Goal: Task Accomplishment & Management: Manage account settings

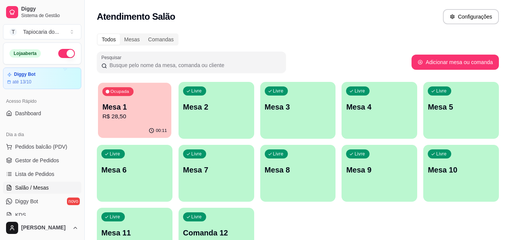
click at [134, 109] on p "Mesa 1" at bounding box center [135, 107] width 65 height 10
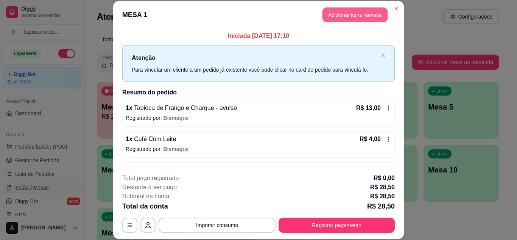
click at [337, 12] on button "Adicionar itens na mesa" at bounding box center [354, 15] width 65 height 15
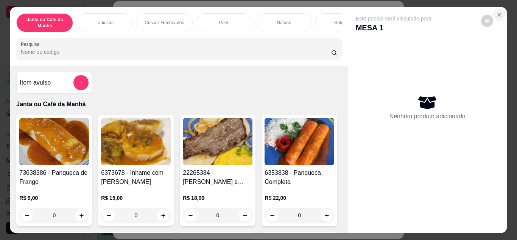
click at [498, 13] on icon "Close" at bounding box center [499, 14] width 3 height 3
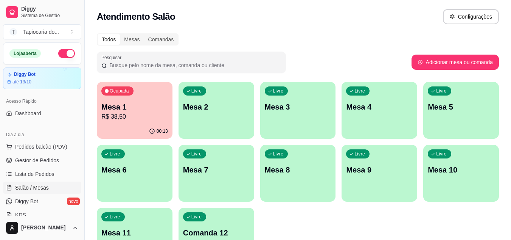
click at [315, 128] on div "Livre Mesa 3" at bounding box center [298, 106] width 76 height 48
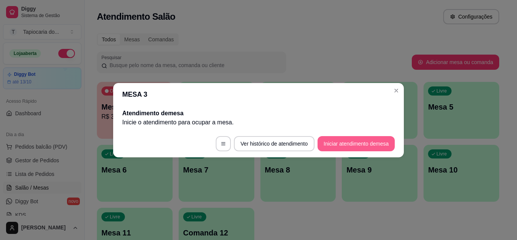
click at [383, 141] on button "Iniciar atendimento de mesa" at bounding box center [355, 143] width 77 height 15
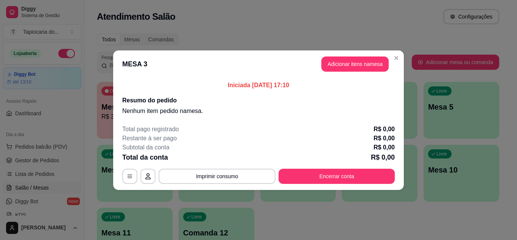
click at [351, 65] on button "Adicionar itens na mesa" at bounding box center [354, 63] width 67 height 15
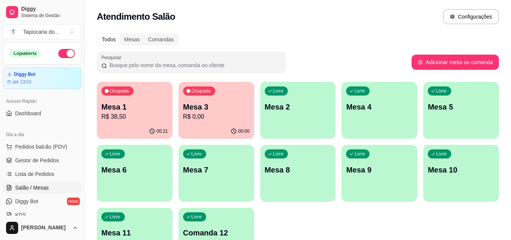
click at [135, 129] on div "00:21" at bounding box center [135, 131] width 76 height 15
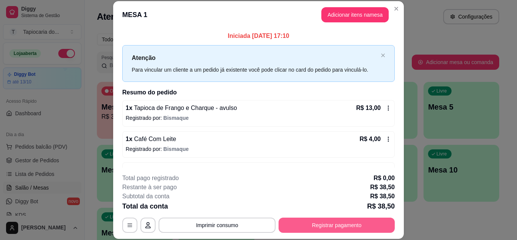
click at [378, 231] on button "Registrar pagamento" at bounding box center [336, 224] width 116 height 15
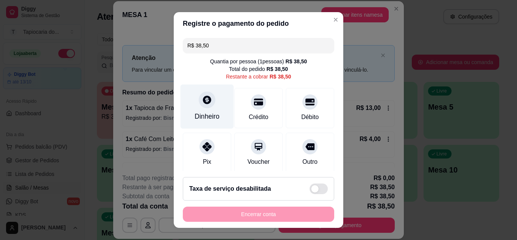
click at [204, 116] on div "Dinheiro" at bounding box center [206, 116] width 25 height 10
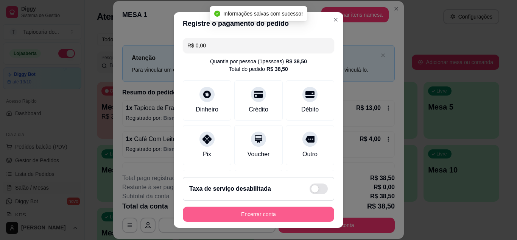
type input "R$ 0,00"
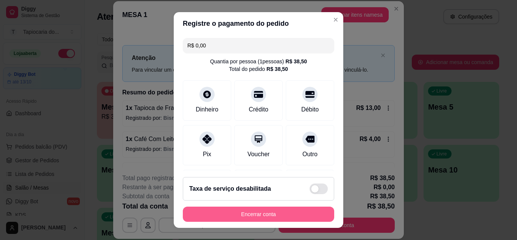
click at [270, 220] on button "Encerrar conta" at bounding box center [258, 213] width 151 height 15
click at [274, 218] on div "Encerrar conta" at bounding box center [258, 213] width 151 height 15
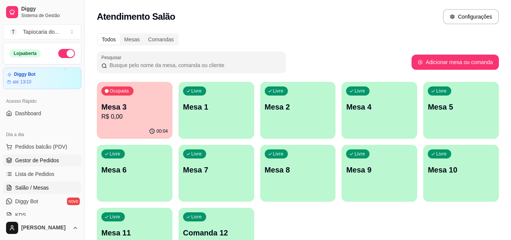
click at [49, 162] on span "Gestor de Pedidos" at bounding box center [37, 160] width 44 height 8
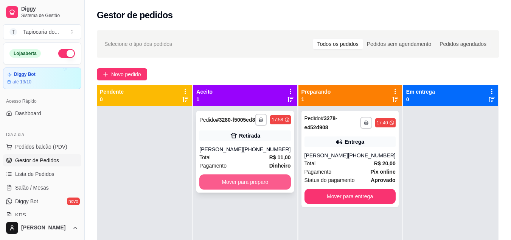
click at [219, 189] on button "Mover para preparo" at bounding box center [244, 181] width 91 height 15
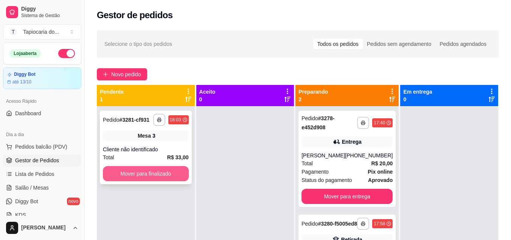
click at [135, 178] on button "Mover para finalizado" at bounding box center [146, 173] width 86 height 15
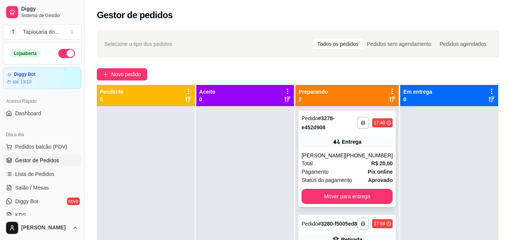
click at [360, 161] on div "Total R$ 20,00" at bounding box center [347, 163] width 91 height 8
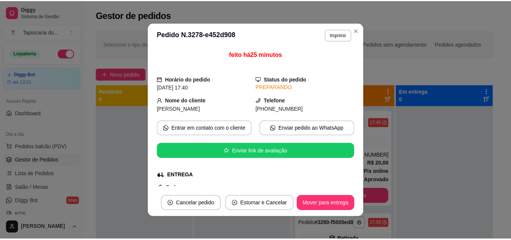
scroll to position [151, 0]
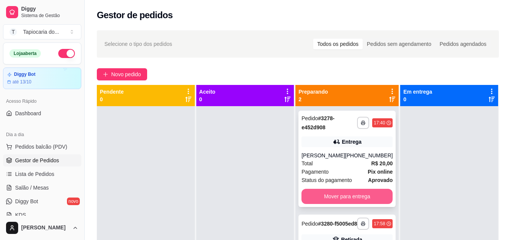
click at [350, 196] on button "Mover para entrega" at bounding box center [347, 195] width 91 height 15
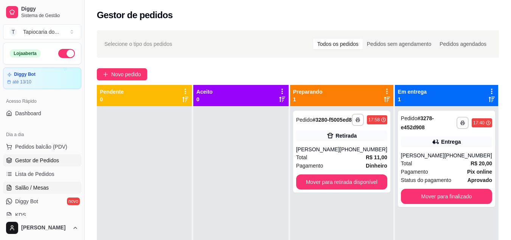
click at [45, 189] on span "Salão / Mesas" at bounding box center [32, 188] width 34 height 8
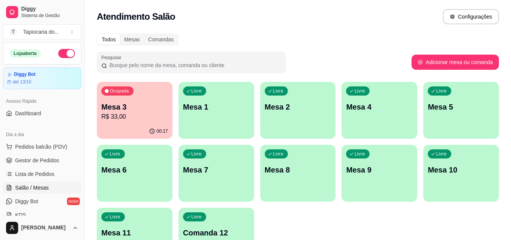
click at [126, 104] on p "Mesa 3" at bounding box center [134, 106] width 67 height 11
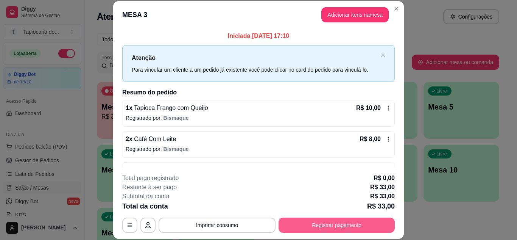
click at [262, 224] on button "Imprimir consumo" at bounding box center [217, 224] width 117 height 15
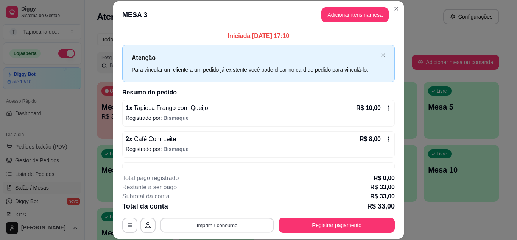
click at [224, 207] on button "Impressora" at bounding box center [216, 209] width 44 height 10
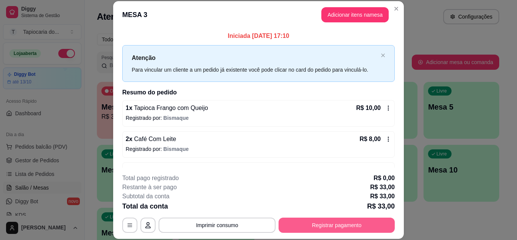
click at [318, 229] on button "Registrar pagamento" at bounding box center [336, 224] width 116 height 15
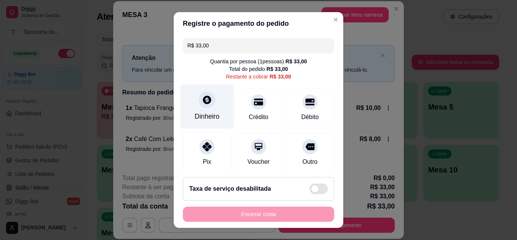
click at [207, 115] on div "Dinheiro" at bounding box center [206, 116] width 25 height 10
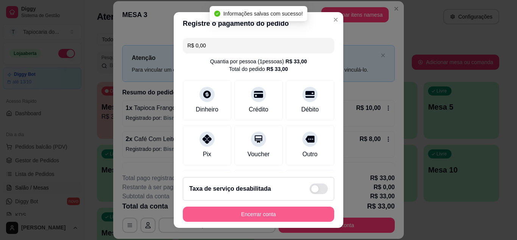
type input "R$ 0,00"
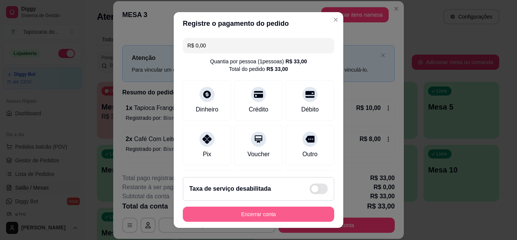
click at [229, 212] on button "Encerrar conta" at bounding box center [258, 213] width 151 height 15
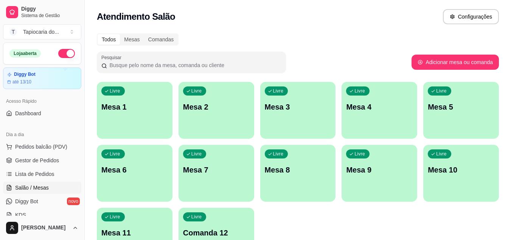
click at [144, 111] on p "Mesa 1" at bounding box center [134, 106] width 67 height 11
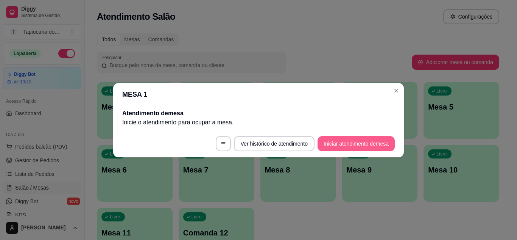
click at [346, 140] on button "Iniciar atendimento de mesa" at bounding box center [355, 143] width 77 height 15
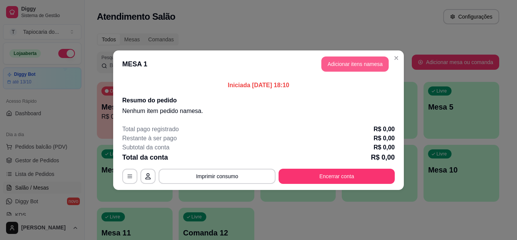
click at [331, 65] on button "Adicionar itens na mesa" at bounding box center [354, 63] width 67 height 15
click at [338, 63] on div "Janta ou Café da Manhã Tapiocas Cuscuz Recheados Pães Natural Salgados Tapiocas…" at bounding box center [176, 34] width 347 height 60
click at [322, 54] on input "Pesquisa" at bounding box center [173, 50] width 319 height 8
click at [274, 52] on input "Pesquisa" at bounding box center [173, 50] width 319 height 8
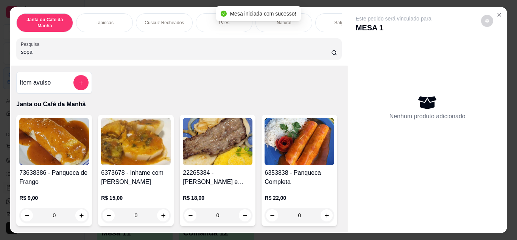
type input "sopa"
click at [230, 55] on input "sopa" at bounding box center [176, 52] width 310 height 8
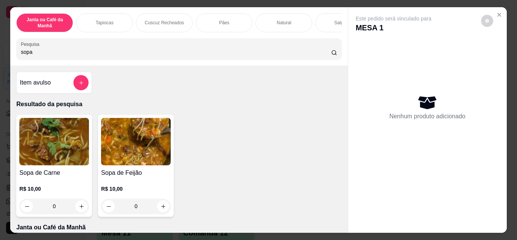
click at [79, 209] on icon "increase-product-quantity" at bounding box center [82, 206] width 6 height 6
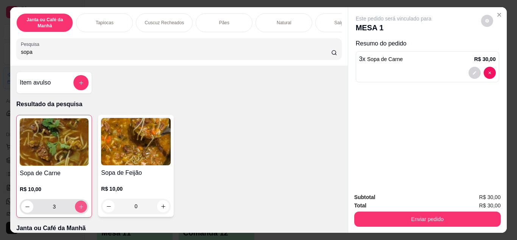
type input "3"
click at [452, 215] on button "Enviar pedido" at bounding box center [427, 218] width 146 height 15
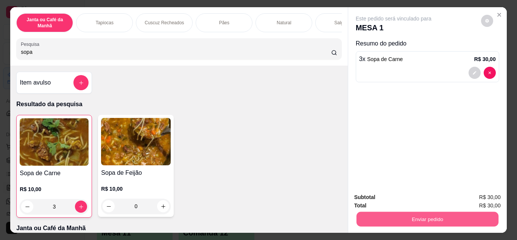
click at [476, 194] on button "Enviar pedido" at bounding box center [480, 197] width 43 height 14
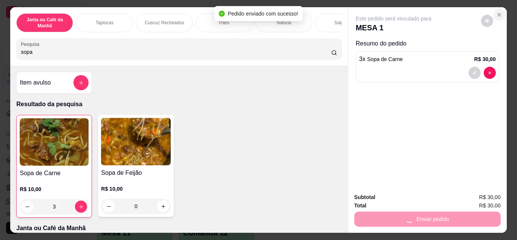
click at [498, 13] on icon "Close" at bounding box center [499, 14] width 3 height 3
click at [496, 12] on icon "Close" at bounding box center [499, 15] width 6 height 6
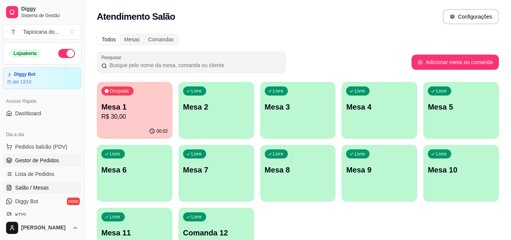
click at [36, 162] on span "Gestor de Pedidos" at bounding box center [37, 160] width 44 height 8
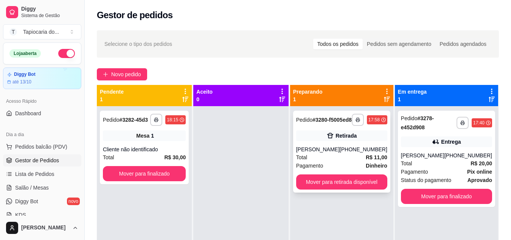
click at [314, 189] on button "Mover para retirada disponível" at bounding box center [341, 181] width 91 height 15
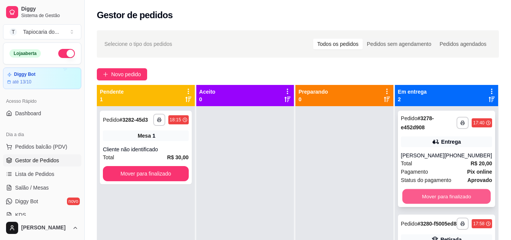
click at [476, 192] on button "Mover para finalizado" at bounding box center [446, 196] width 89 height 15
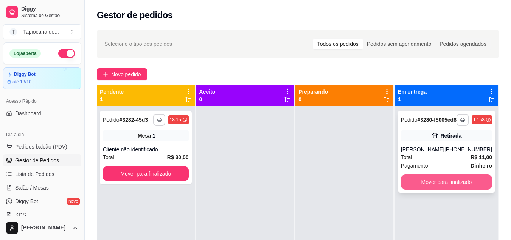
scroll to position [21, 0]
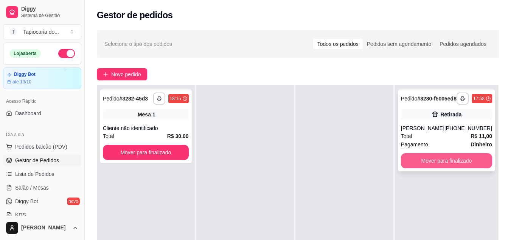
click at [453, 168] on button "Mover para finalizado" at bounding box center [446, 160] width 91 height 15
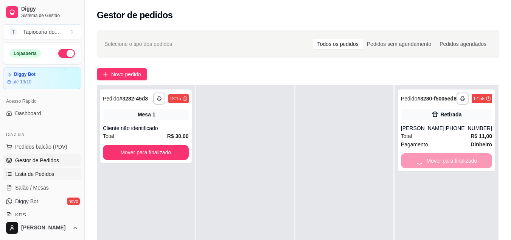
click at [113, 156] on button "Mover para finalizado" at bounding box center [146, 152] width 86 height 15
click at [47, 186] on span "Salão / Mesas" at bounding box center [32, 188] width 34 height 8
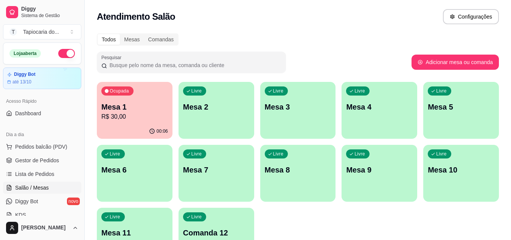
click at [130, 130] on div "00:06" at bounding box center [135, 131] width 76 height 15
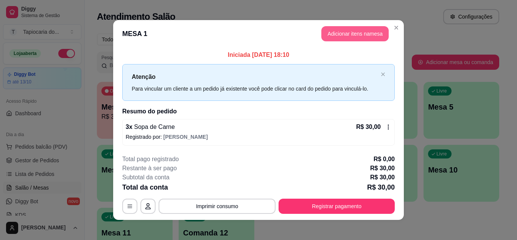
click at [349, 30] on button "Adicionar itens na mesa" at bounding box center [354, 33] width 67 height 15
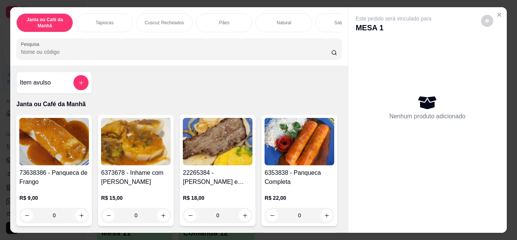
click at [275, 44] on div at bounding box center [179, 48] width 316 height 15
click at [276, 49] on div at bounding box center [179, 48] width 316 height 15
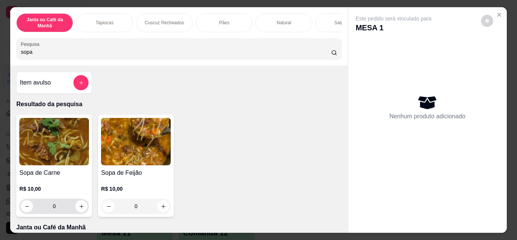
type input "sopa"
click at [80, 206] on icon "increase-product-quantity" at bounding box center [82, 206] width 6 height 6
click at [79, 208] on icon "increase-product-quantity" at bounding box center [82, 206] width 6 height 6
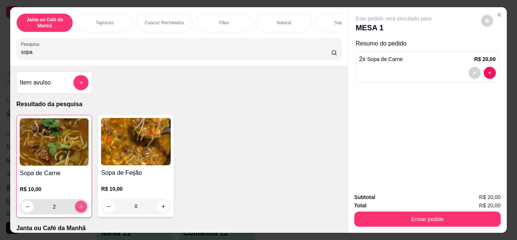
type input "2"
click at [23, 212] on button "decrease-product-quantity" at bounding box center [27, 206] width 12 height 12
type input "1"
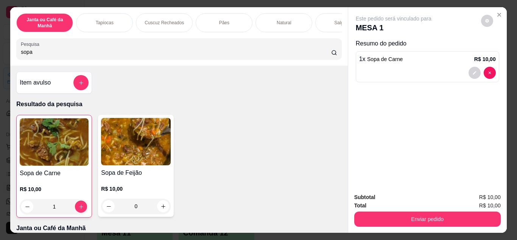
click at [431, 214] on button "Enviar pedido" at bounding box center [427, 218] width 146 height 15
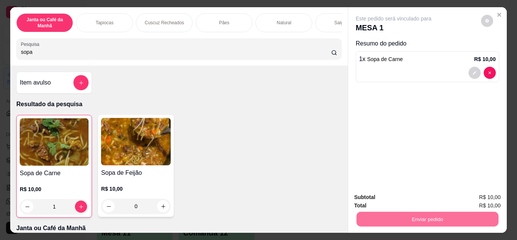
click at [496, 196] on button "Enviar pedido" at bounding box center [480, 197] width 43 height 14
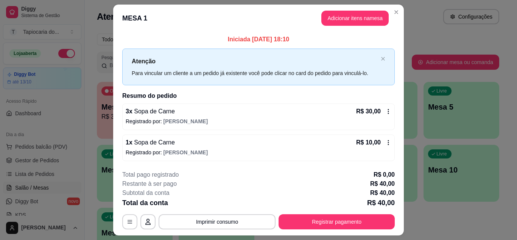
click at [310, 216] on button "Registrar pagamento" at bounding box center [336, 221] width 116 height 15
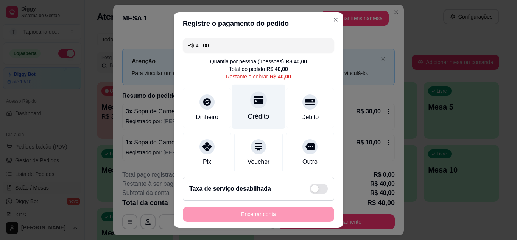
click at [248, 114] on div "Crédito" at bounding box center [259, 116] width 22 height 10
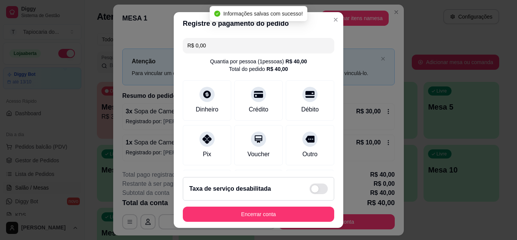
type input "R$ 0,00"
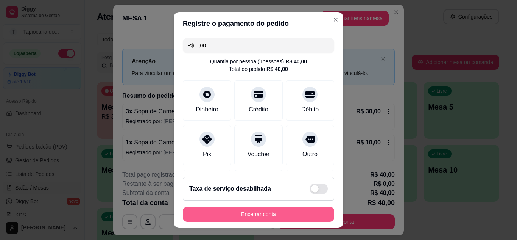
click at [285, 218] on button "Encerrar conta" at bounding box center [258, 213] width 151 height 15
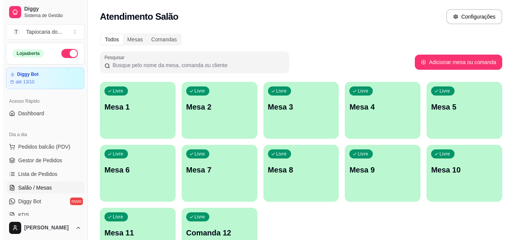
scroll to position [38, 0]
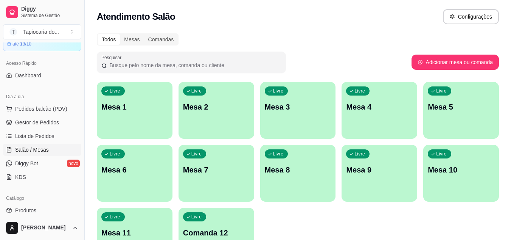
click at [239, 175] on div "Livre Mesa 7" at bounding box center [217, 169] width 76 height 48
click at [17, 121] on span "Gestor de Pedidos" at bounding box center [37, 122] width 44 height 8
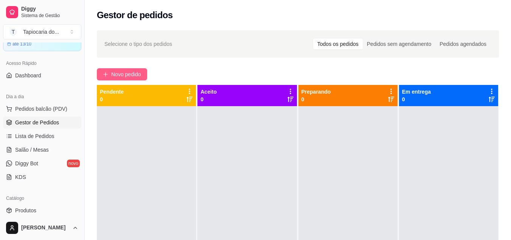
click at [122, 74] on span "Novo pedido" at bounding box center [126, 74] width 30 height 8
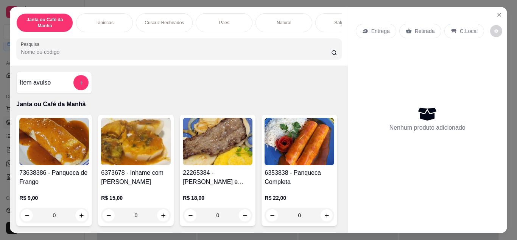
click at [137, 56] on input "Pesquisa" at bounding box center [176, 52] width 310 height 8
click at [496, 12] on icon "Close" at bounding box center [499, 15] width 6 height 6
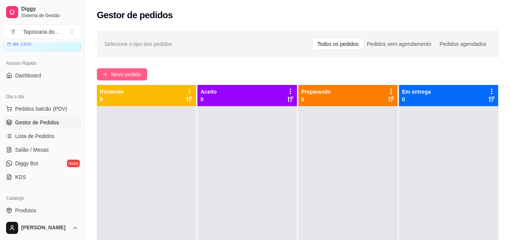
click at [126, 69] on button "Novo pedido" at bounding box center [122, 74] width 50 height 12
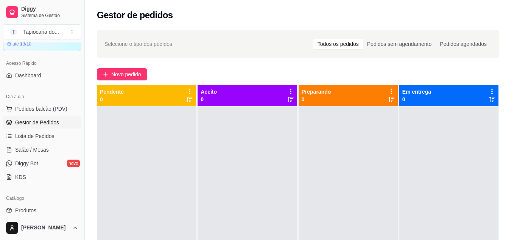
click at [140, 50] on div at bounding box center [179, 48] width 316 height 15
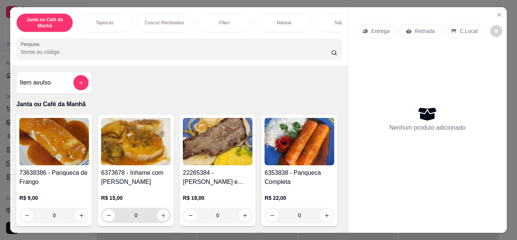
click at [160, 218] on icon "increase-product-quantity" at bounding box center [163, 215] width 6 height 6
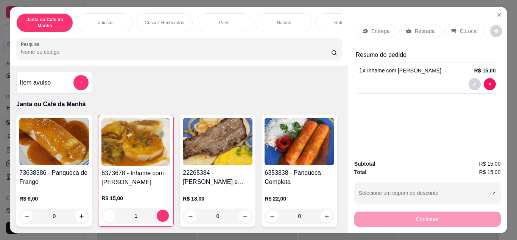
type input "1"
click at [78, 82] on icon "add-separate-item" at bounding box center [81, 83] width 6 height 6
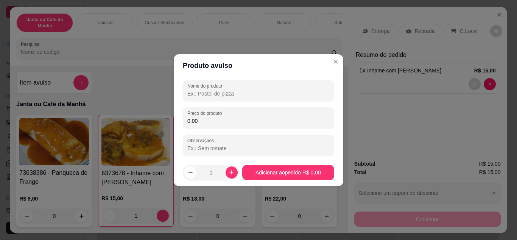
click at [270, 88] on div at bounding box center [258, 90] width 142 height 15
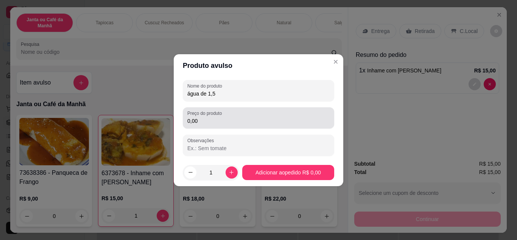
type input "água de 1,5"
click at [253, 121] on input "0,00" at bounding box center [258, 121] width 142 height 8
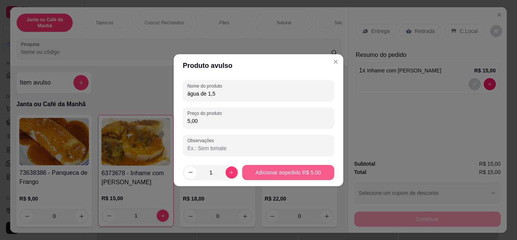
type input "5,00"
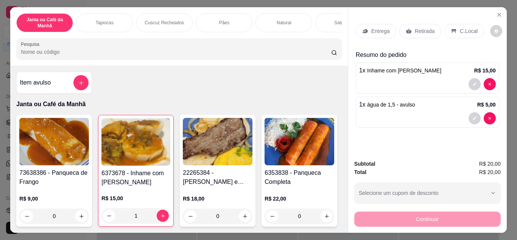
click at [373, 30] on p "Entrega" at bounding box center [380, 31] width 19 height 8
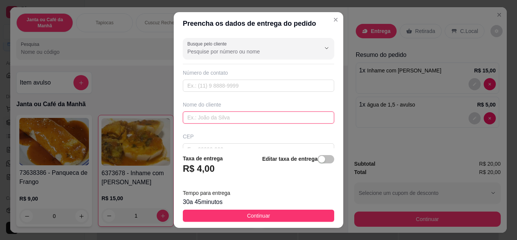
click at [258, 115] on input "text" at bounding box center [258, 117] width 151 height 12
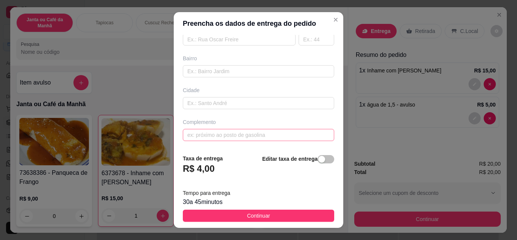
type input "zé de [PERSON_NAME]"
click at [275, 132] on input "text" at bounding box center [258, 135] width 151 height 12
type input "ze feliciano"
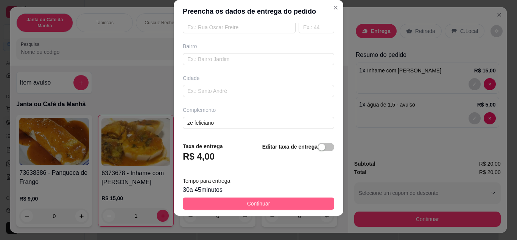
click at [308, 204] on button "Continuar" at bounding box center [258, 203] width 151 height 12
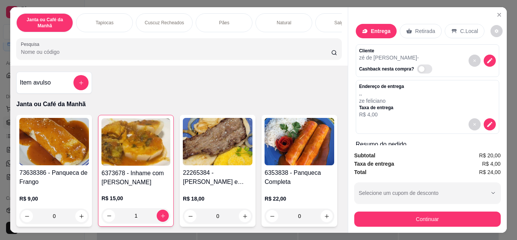
click at [425, 216] on button "Continuar" at bounding box center [427, 218] width 146 height 15
click at [202, 151] on img at bounding box center [218, 141] width 70 height 47
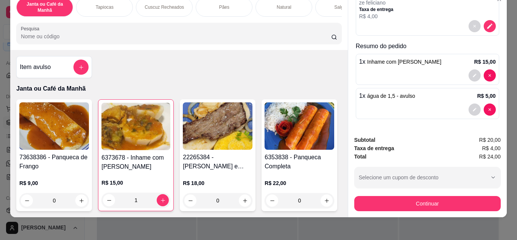
scroll to position [20, 0]
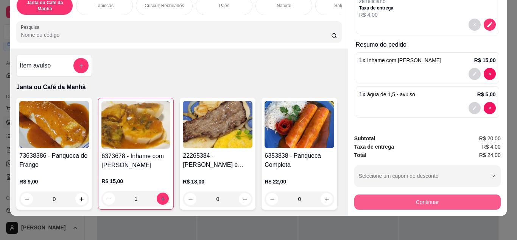
click at [441, 196] on button "Continuar" at bounding box center [427, 201] width 146 height 15
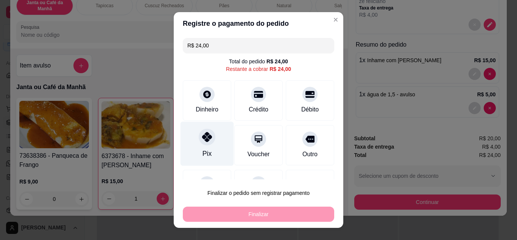
scroll to position [12, 0]
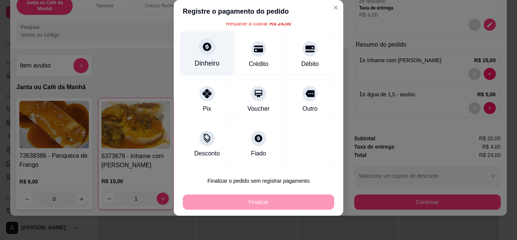
click at [202, 49] on icon at bounding box center [207, 47] width 10 height 10
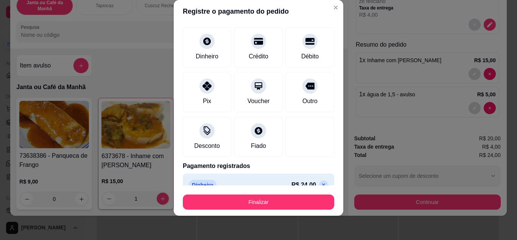
type input "R$ 0,00"
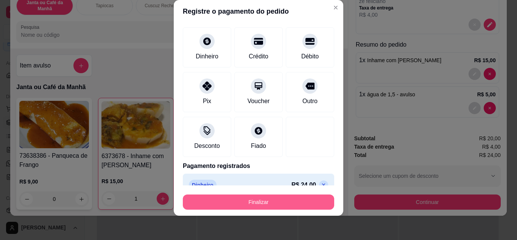
click at [264, 204] on button "Finalizar" at bounding box center [258, 201] width 151 height 15
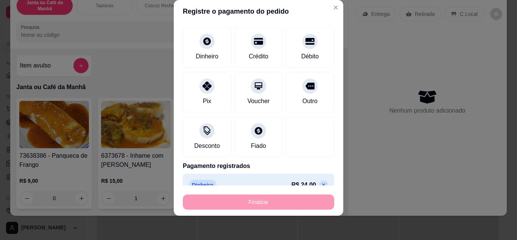
scroll to position [0, 0]
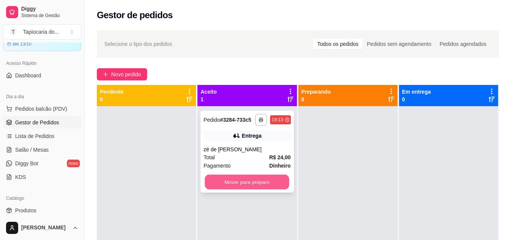
click at [222, 187] on button "Mover para preparo" at bounding box center [247, 181] width 84 height 15
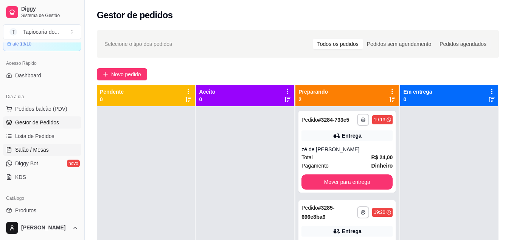
click at [42, 145] on link "Salão / Mesas" at bounding box center [42, 149] width 78 height 12
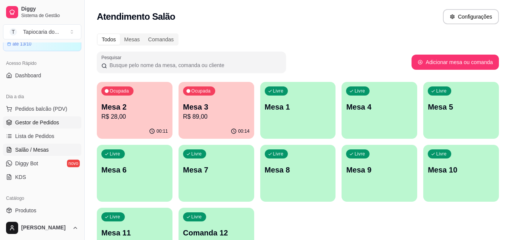
click at [35, 126] on span "Gestor de Pedidos" at bounding box center [37, 122] width 44 height 8
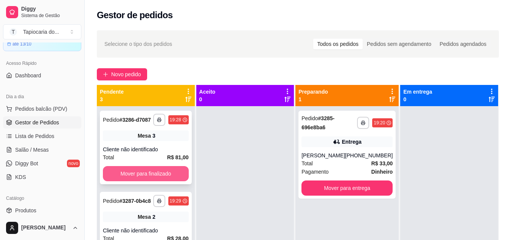
click at [156, 180] on button "Mover para finalizado" at bounding box center [146, 173] width 86 height 15
click at [152, 173] on button "Mover para finalizado" at bounding box center [145, 173] width 83 height 15
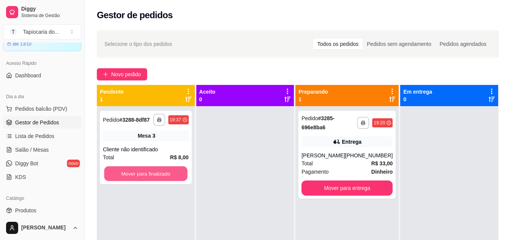
click at [152, 173] on button "Mover para finalizado" at bounding box center [145, 173] width 83 height 15
click at [366, 143] on div "Entrega" at bounding box center [347, 141] width 91 height 11
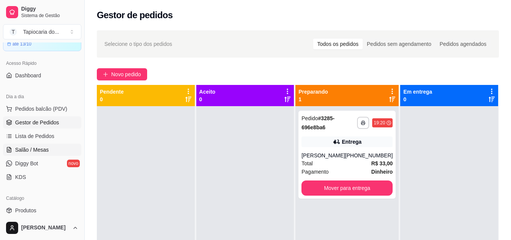
click at [29, 146] on span "Salão / Mesas" at bounding box center [32, 150] width 34 height 8
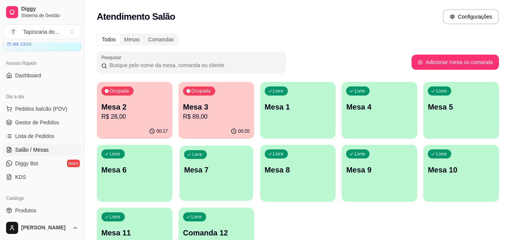
click at [207, 179] on div "Livre Mesa 7" at bounding box center [216, 168] width 73 height 46
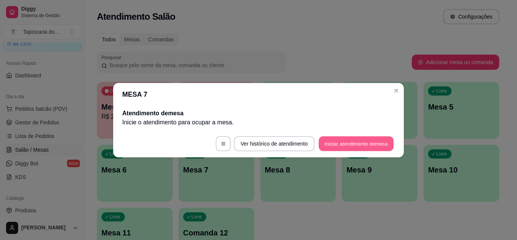
click at [365, 149] on button "Iniciar atendimento de mesa" at bounding box center [356, 143] width 75 height 15
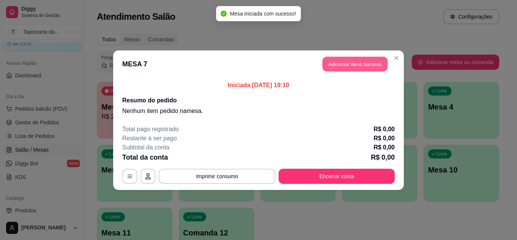
click at [352, 68] on button "Adicionar itens na mesa" at bounding box center [354, 63] width 65 height 15
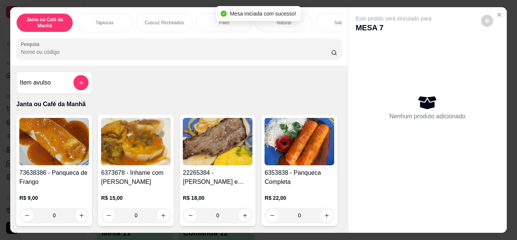
click at [317, 50] on div at bounding box center [179, 48] width 316 height 15
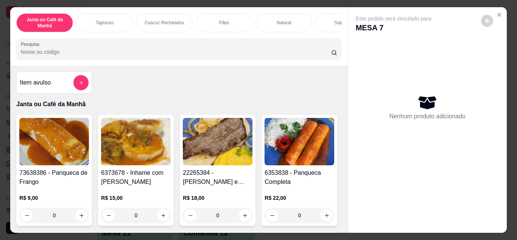
click at [282, 56] on input "Pesquisa" at bounding box center [176, 52] width 310 height 8
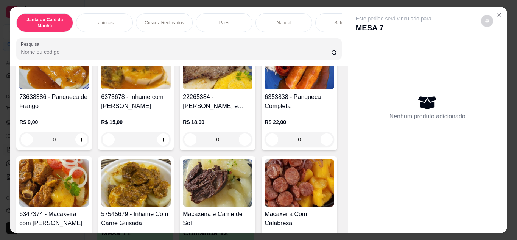
scroll to position [114, 0]
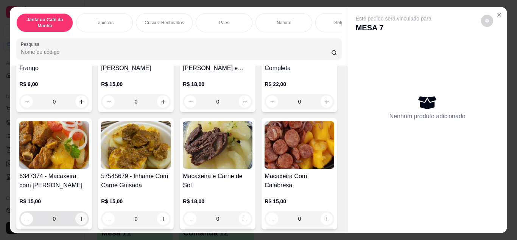
click at [84, 219] on icon "increase-product-quantity" at bounding box center [82, 219] width 6 height 6
type input "2"
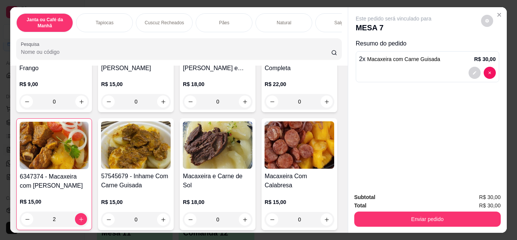
scroll to position [0, 0]
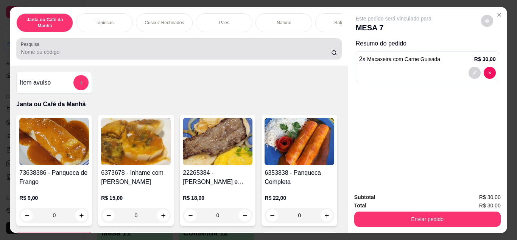
click at [210, 59] on div "Pesquisa" at bounding box center [178, 48] width 325 height 21
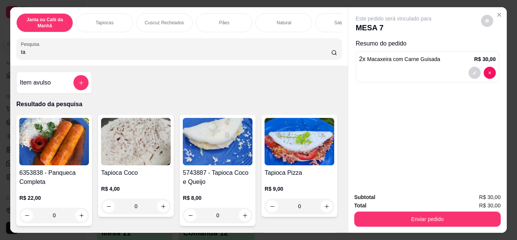
type input "t"
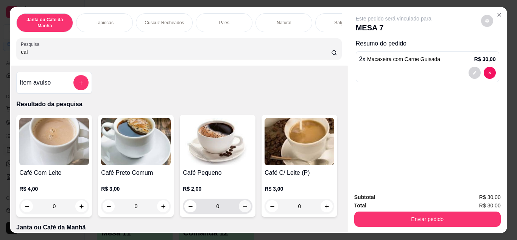
type input "caf"
click at [242, 208] on icon "increase-product-quantity" at bounding box center [245, 206] width 6 height 6
type input "1"
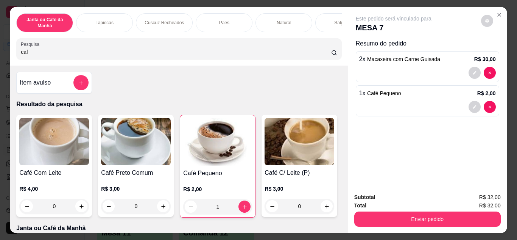
click at [263, 56] on input "caf" at bounding box center [176, 52] width 310 height 8
type input "c"
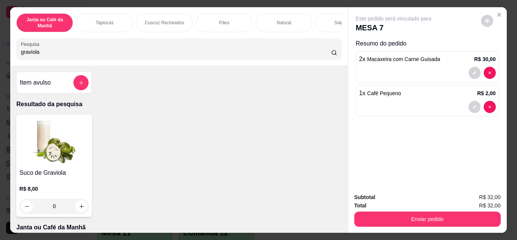
type input "graviola"
click at [79, 209] on icon "increase-product-quantity" at bounding box center [82, 206] width 6 height 6
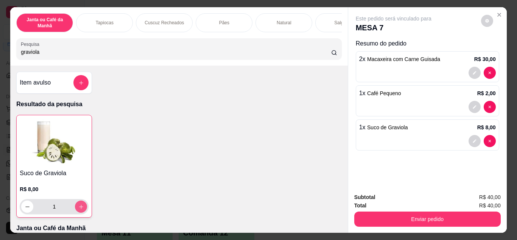
type input "1"
click at [114, 55] on input "graviola" at bounding box center [176, 52] width 310 height 8
type input "g"
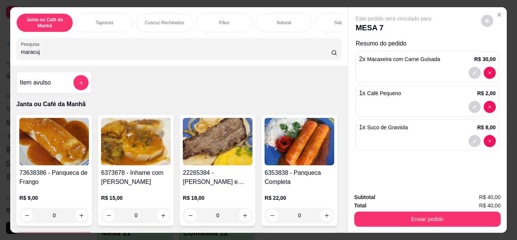
type input "maracuja"
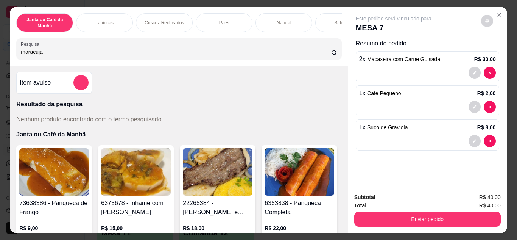
click at [323, 56] on input "maracuja" at bounding box center [176, 52] width 310 height 8
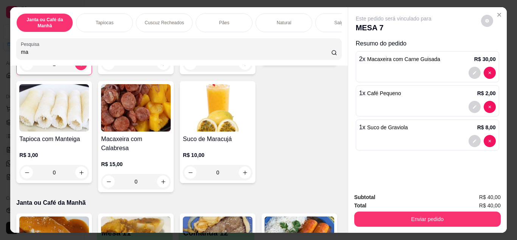
scroll to position [265, 0]
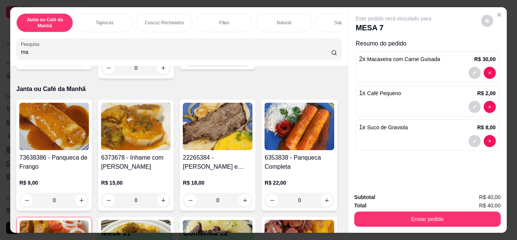
type input "ma"
click at [239, 64] on button "increase-product-quantity" at bounding box center [245, 59] width 12 height 12
type input "1"
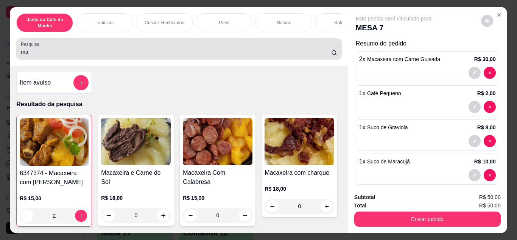
click at [232, 56] on input "ma" at bounding box center [176, 52] width 310 height 8
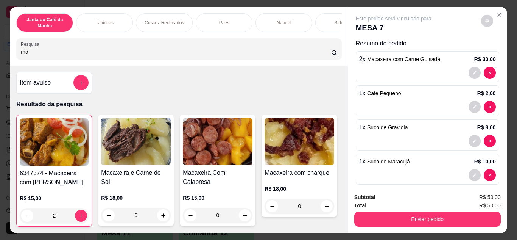
type input "m"
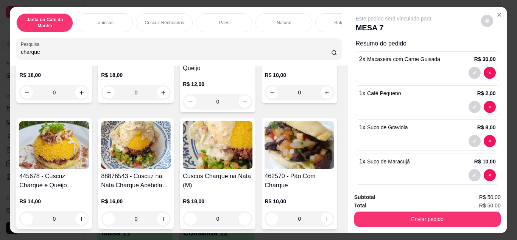
scroll to position [189, 0]
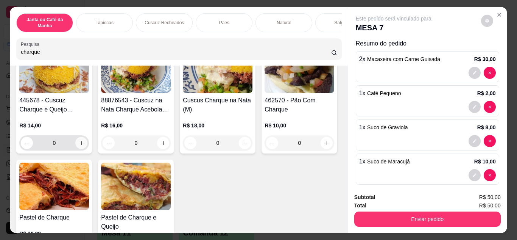
type input "charque"
click at [87, 141] on button "increase-product-quantity" at bounding box center [81, 143] width 12 height 12
type input "1"
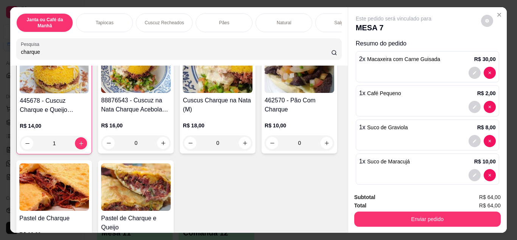
scroll to position [38, 0]
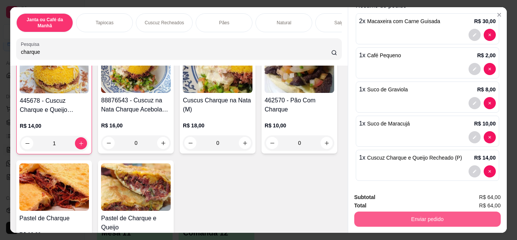
click at [431, 215] on button "Enviar pedido" at bounding box center [427, 218] width 146 height 15
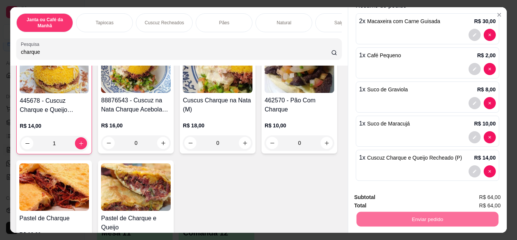
click at [472, 190] on button "Enviar pedido" at bounding box center [480, 197] width 43 height 14
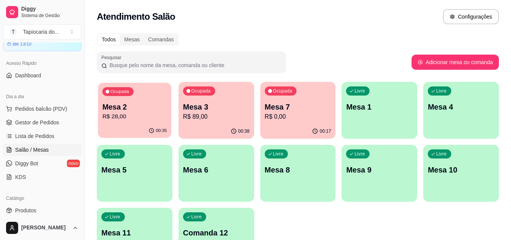
click at [134, 112] on p "R$ 28,00" at bounding box center [135, 116] width 65 height 9
click at [17, 161] on span "Diggy Bot" at bounding box center [26, 163] width 23 height 8
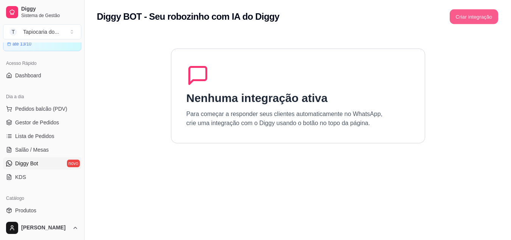
click at [490, 21] on button "Criar integração" at bounding box center [474, 16] width 48 height 15
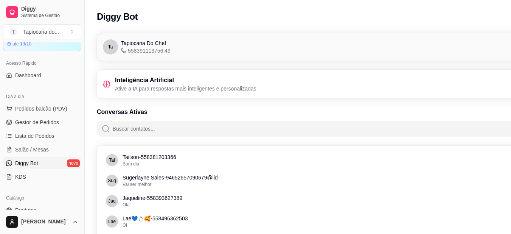
drag, startPoint x: 39, startPoint y: 120, endPoint x: 127, endPoint y: 129, distance: 88.6
click at [39, 120] on span "Gestor de Pedidos" at bounding box center [37, 122] width 44 height 8
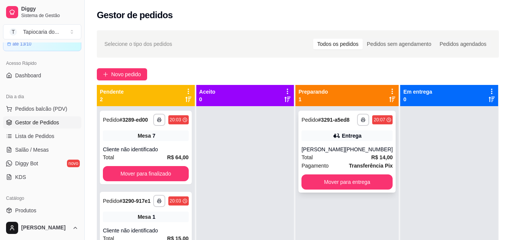
click at [352, 128] on div "**********" at bounding box center [347, 151] width 97 height 82
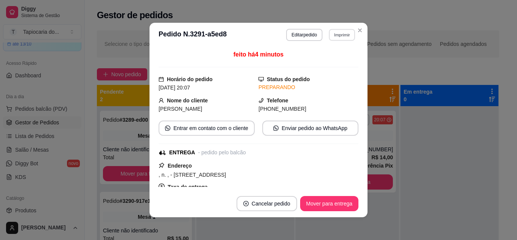
click at [338, 34] on button "Imprimir" at bounding box center [342, 35] width 26 height 12
click at [319, 63] on button "Impressora" at bounding box center [325, 61] width 55 height 12
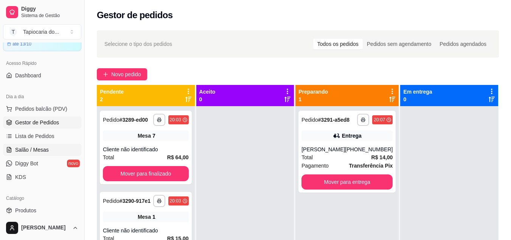
click at [48, 146] on link "Salão / Mesas" at bounding box center [42, 149] width 78 height 12
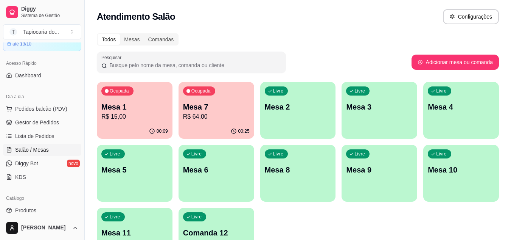
click at [221, 124] on div "00:25" at bounding box center [217, 131] width 76 height 15
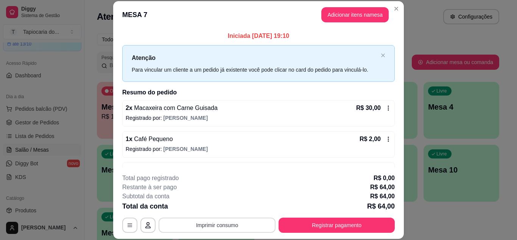
click at [238, 224] on button "Imprimir consumo" at bounding box center [217, 224] width 117 height 15
click at [232, 209] on button "Impressora" at bounding box center [216, 207] width 55 height 12
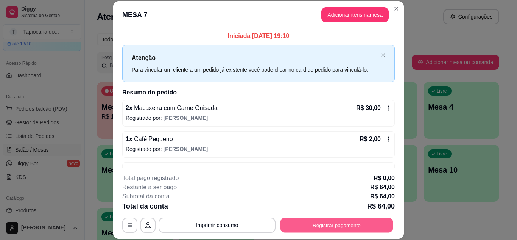
click at [315, 227] on button "Registrar pagamento" at bounding box center [336, 224] width 113 height 15
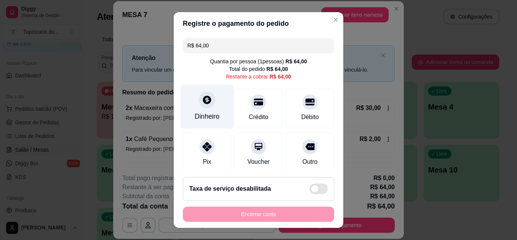
click at [197, 117] on div "Dinheiro" at bounding box center [206, 116] width 25 height 10
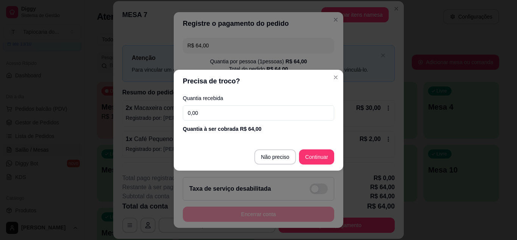
click at [214, 112] on input "0,00" at bounding box center [258, 112] width 151 height 15
type input "100,00"
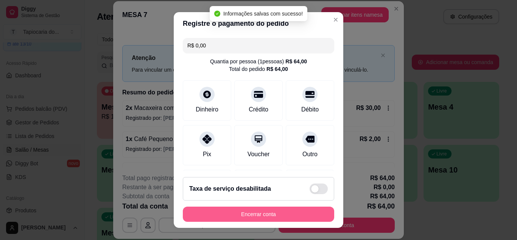
type input "R$ 0,00"
click at [299, 214] on button "Encerrar conta" at bounding box center [258, 213] width 151 height 15
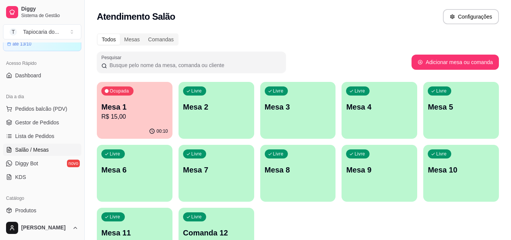
click at [154, 122] on div "Ocupada Mesa 1 R$ 15,00" at bounding box center [135, 103] width 76 height 42
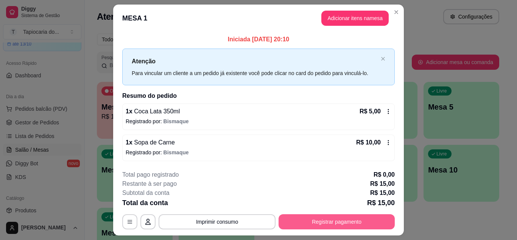
click at [314, 221] on button "Registrar pagamento" at bounding box center [336, 221] width 116 height 15
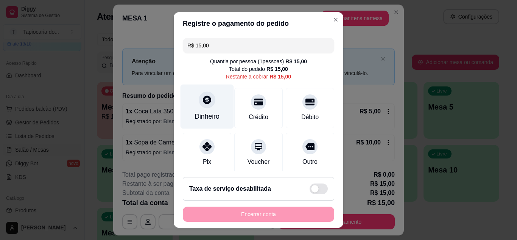
click at [210, 113] on div "Dinheiro" at bounding box center [206, 116] width 25 height 10
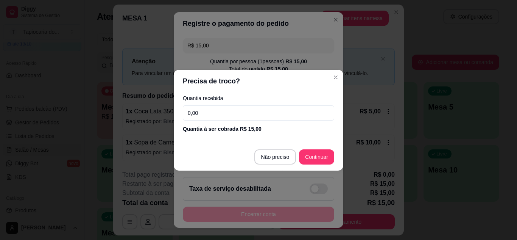
click at [276, 113] on input "0,00" at bounding box center [258, 112] width 151 height 15
type input "20,00"
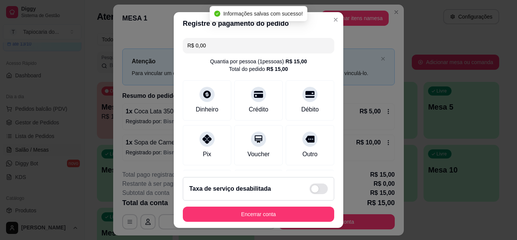
type input "R$ 0,00"
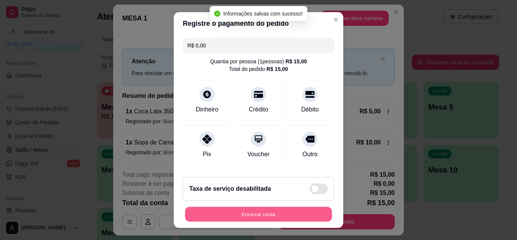
click at [307, 212] on button "Encerrar conta" at bounding box center [258, 214] width 147 height 15
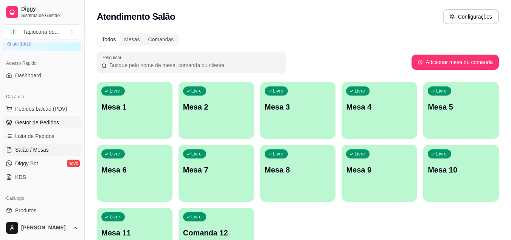
click at [8, 122] on icon at bounding box center [9, 122] width 6 height 6
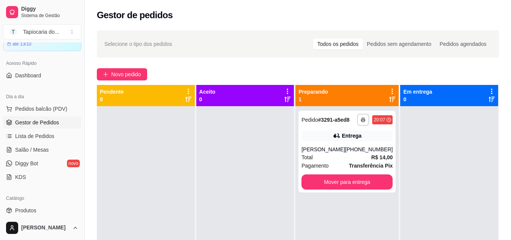
click at [135, 179] on div at bounding box center [146, 226] width 98 height 240
click at [39, 148] on span "Salão / Mesas" at bounding box center [32, 150] width 34 height 8
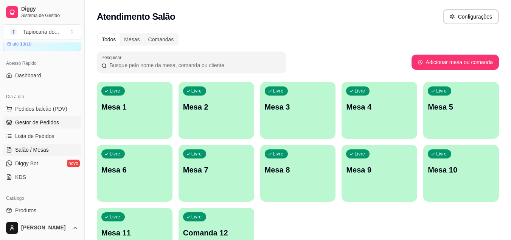
click at [56, 123] on span "Gestor de Pedidos" at bounding box center [37, 122] width 44 height 8
click at [47, 124] on span "Gestor de Pedidos" at bounding box center [37, 122] width 44 height 8
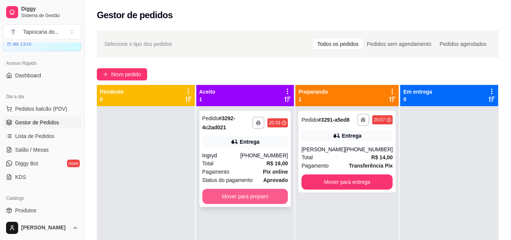
click at [226, 196] on button "Mover para preparo" at bounding box center [245, 195] width 86 height 15
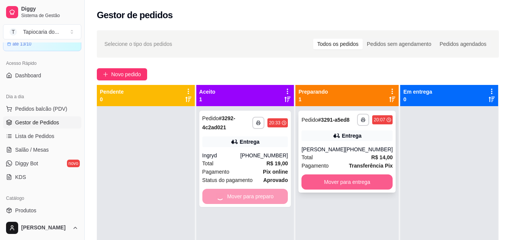
click at [345, 177] on button "Mover para entrega" at bounding box center [347, 181] width 91 height 15
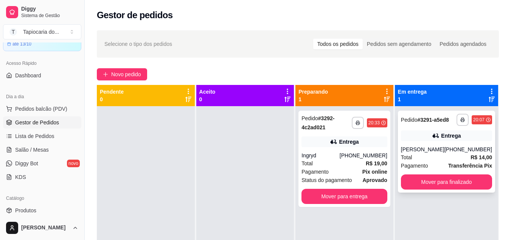
click at [465, 141] on div "**********" at bounding box center [446, 151] width 97 height 82
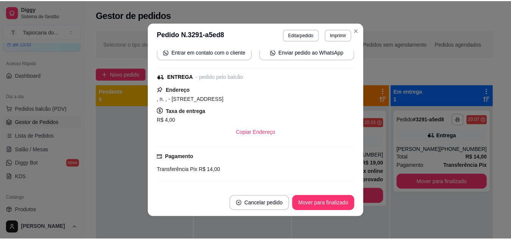
scroll to position [135, 0]
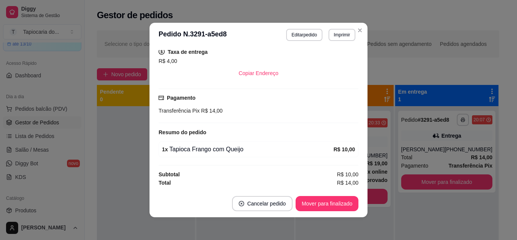
click at [317, 204] on button "Mover para finalizado" at bounding box center [327, 203] width 63 height 15
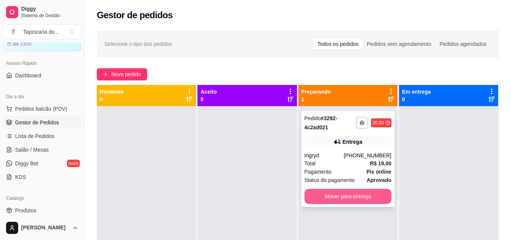
click at [319, 195] on button "Mover para entrega" at bounding box center [348, 195] width 87 height 15
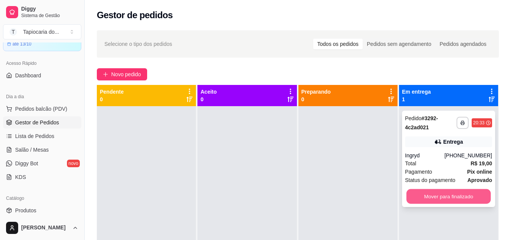
click at [414, 190] on button "Mover para finalizado" at bounding box center [448, 196] width 84 height 15
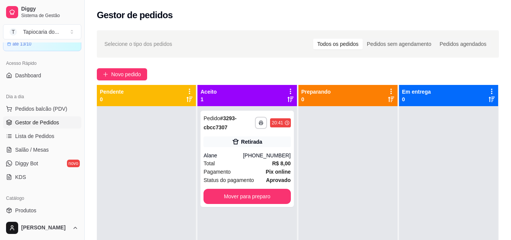
drag, startPoint x: 423, startPoint y: 207, endPoint x: 517, endPoint y: 56, distance: 177.4
click at [193, 113] on div "**********" at bounding box center [298, 205] width 402 height 240
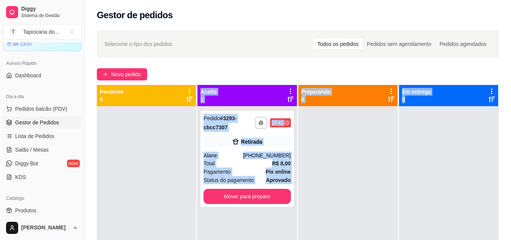
click at [319, 178] on div at bounding box center [348, 226] width 99 height 240
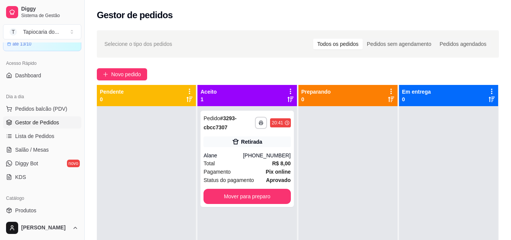
click at [201, 26] on div "**********" at bounding box center [298, 180] width 426 height 308
